Goal: Find specific page/section: Find specific page/section

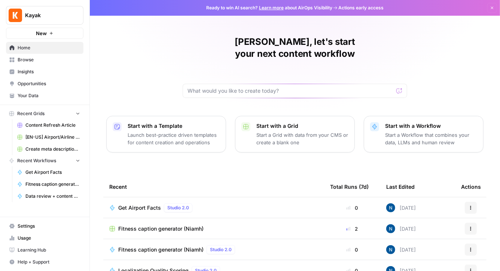
click at [38, 62] on span "Browse" at bounding box center [49, 60] width 63 height 7
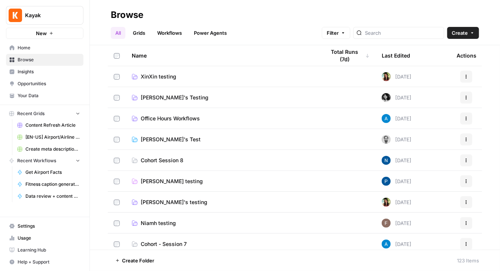
click at [163, 27] on link "Workflows" at bounding box center [170, 33] width 34 height 12
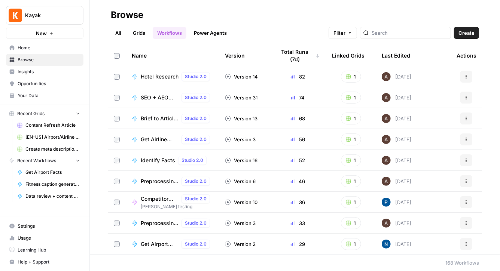
click at [137, 34] on link "Grids" at bounding box center [138, 33] width 21 height 12
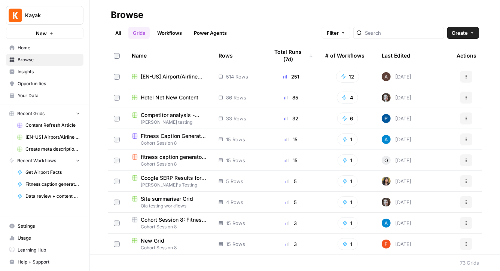
click at [176, 78] on span "[EN-US] Airport/Airline Content Refresh" at bounding box center [174, 76] width 66 height 7
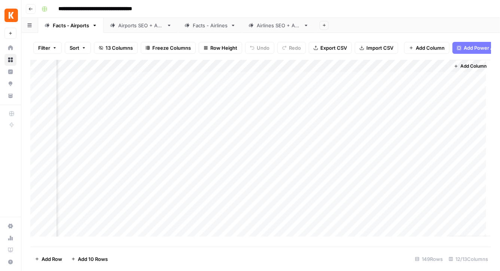
scroll to position [0, 446]
click at [156, 29] on link "Airports SEO + AEO" at bounding box center [141, 25] width 74 height 15
click at [277, 31] on link "Airlines SEO + AEO" at bounding box center [278, 25] width 73 height 15
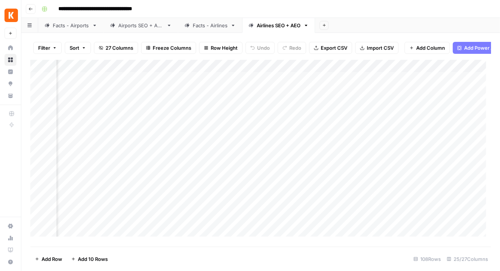
click at [347, 85] on div "Add Column" at bounding box center [260, 151] width 461 height 182
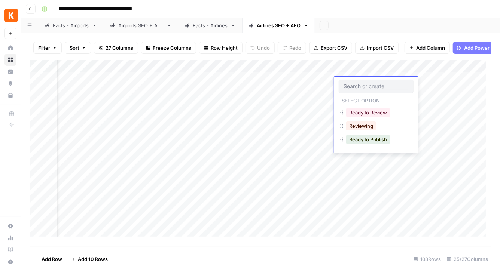
click at [366, 184] on div "Add Column" at bounding box center [260, 151] width 461 height 182
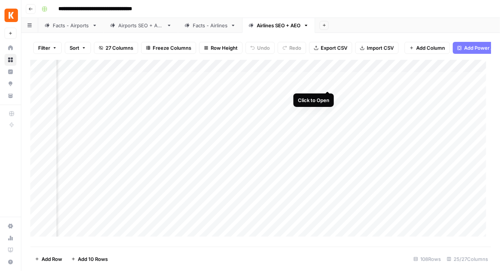
click at [325, 83] on div "Add Column" at bounding box center [260, 151] width 461 height 182
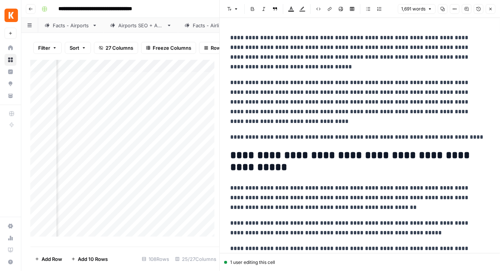
click at [491, 10] on icon "button" at bounding box center [491, 9] width 4 height 4
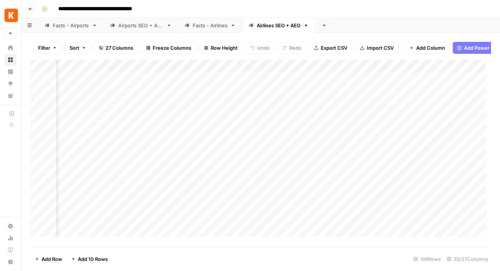
click at [248, 83] on div "Add Column" at bounding box center [260, 151] width 461 height 182
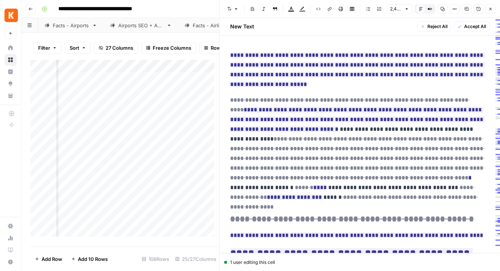
click at [487, 8] on button "Close" at bounding box center [491, 9] width 10 height 10
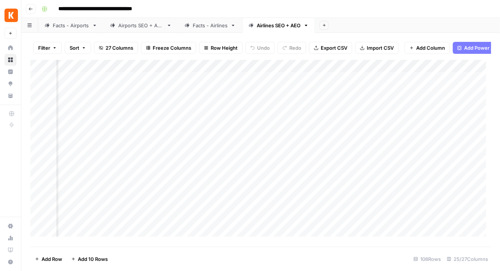
click at [365, 83] on div "Add Column" at bounding box center [260, 151] width 461 height 182
click at [356, 82] on div "Add Column" at bounding box center [260, 151] width 461 height 182
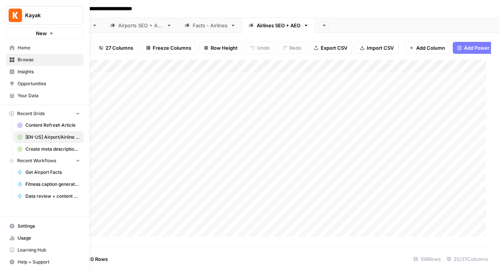
click at [11, 58] on icon at bounding box center [12, 60] width 5 height 5
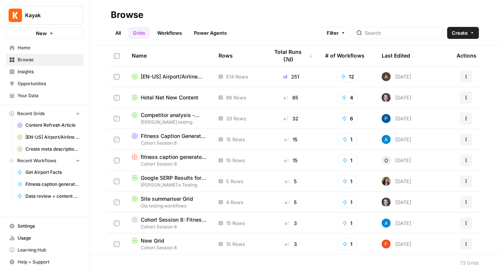
click at [174, 100] on span "Hotel Net New Content" at bounding box center [170, 97] width 58 height 7
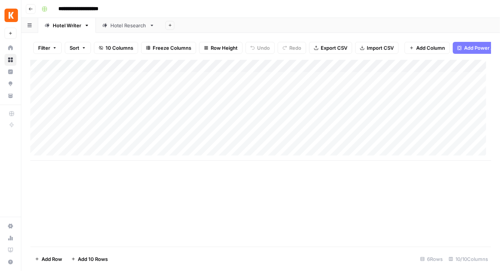
click at [137, 24] on div "Hotel Research" at bounding box center [128, 25] width 36 height 7
